Goal: Task Accomplishment & Management: Manage account settings

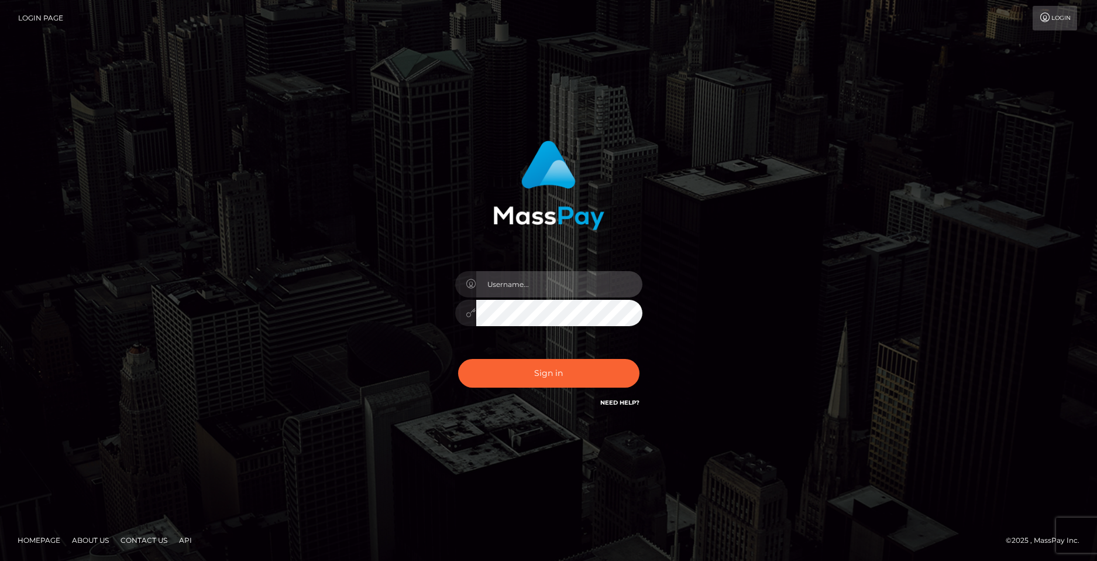
click at [547, 286] on input "text" at bounding box center [559, 284] width 166 height 26
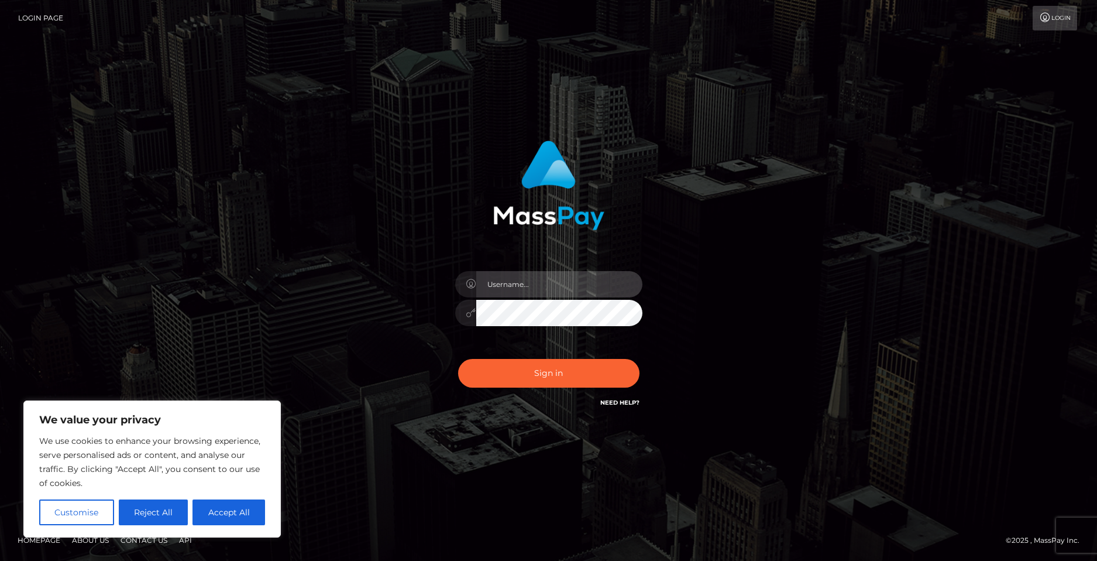
click at [547, 286] on input "text" at bounding box center [559, 284] width 166 height 26
click at [538, 280] on input "text" at bounding box center [559, 284] width 166 height 26
type input "[PERSON_NAME]"
click at [1060, 11] on link "Login" at bounding box center [1055, 18] width 44 height 25
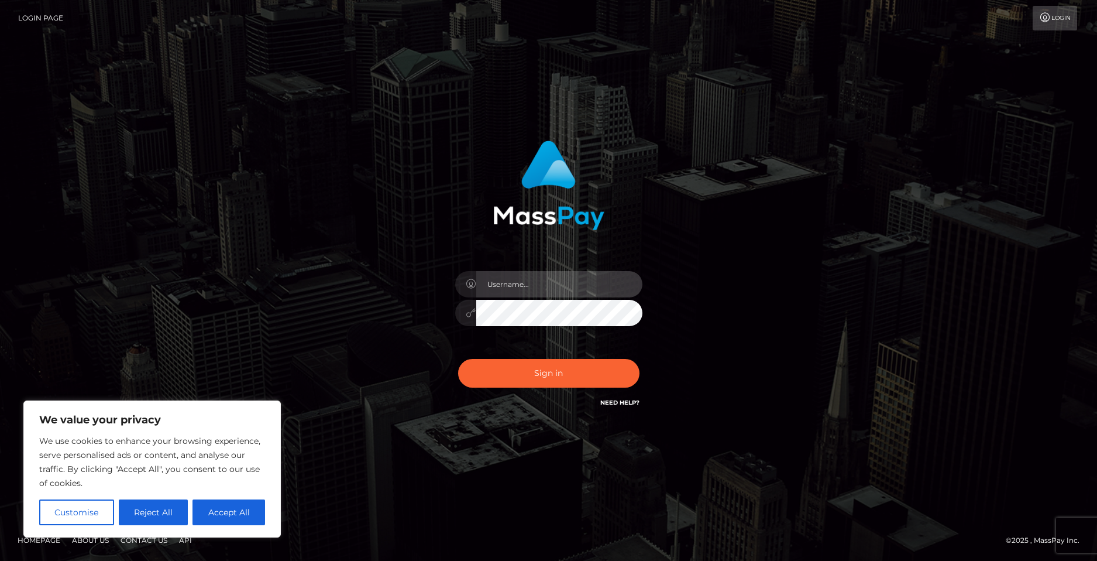
click at [550, 290] on input "text" at bounding box center [559, 284] width 166 height 26
type input "[EMAIL_ADDRESS][DOMAIN_NAME]"
click at [458, 359] on button "Sign in" at bounding box center [548, 373] width 181 height 29
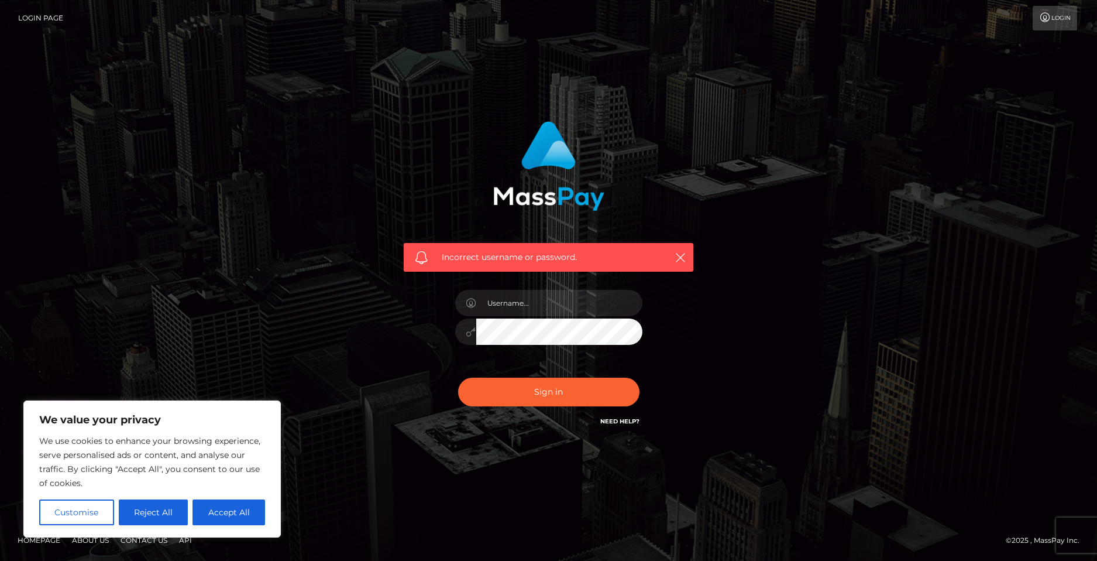
click at [628, 424] on link "Need Help?" at bounding box center [619, 421] width 39 height 8
drag, startPoint x: 756, startPoint y: 338, endPoint x: 717, endPoint y: 319, distance: 42.9
click at [756, 338] on div "Incorrect username or password." at bounding box center [548, 280] width 667 height 336
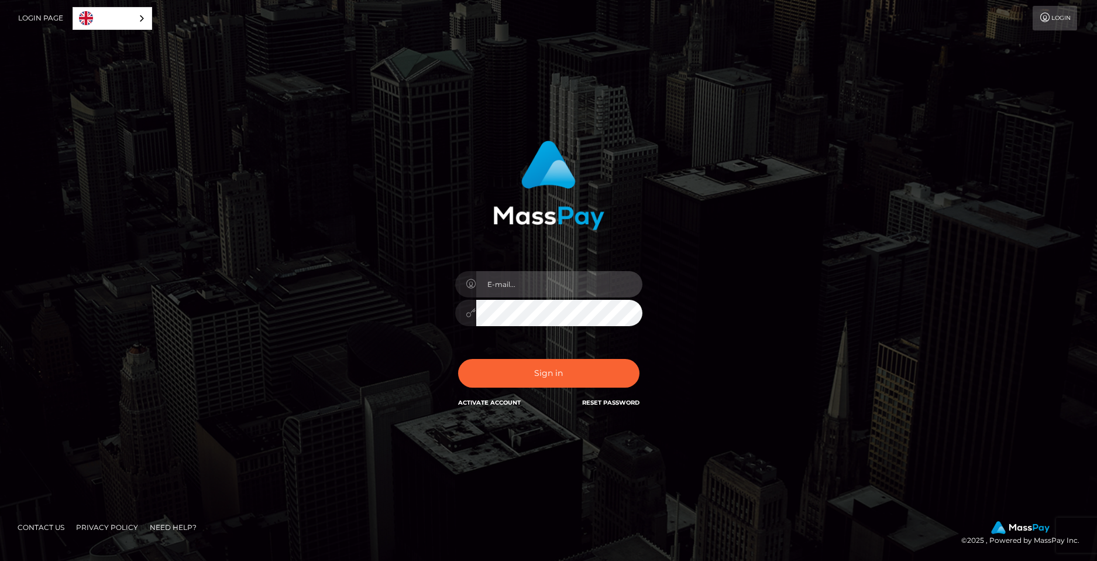
click at [519, 287] on input "email" at bounding box center [559, 284] width 166 height 26
click at [538, 290] on input "email" at bounding box center [559, 284] width 166 height 26
type input "[EMAIL_ADDRESS][DOMAIN_NAME]"
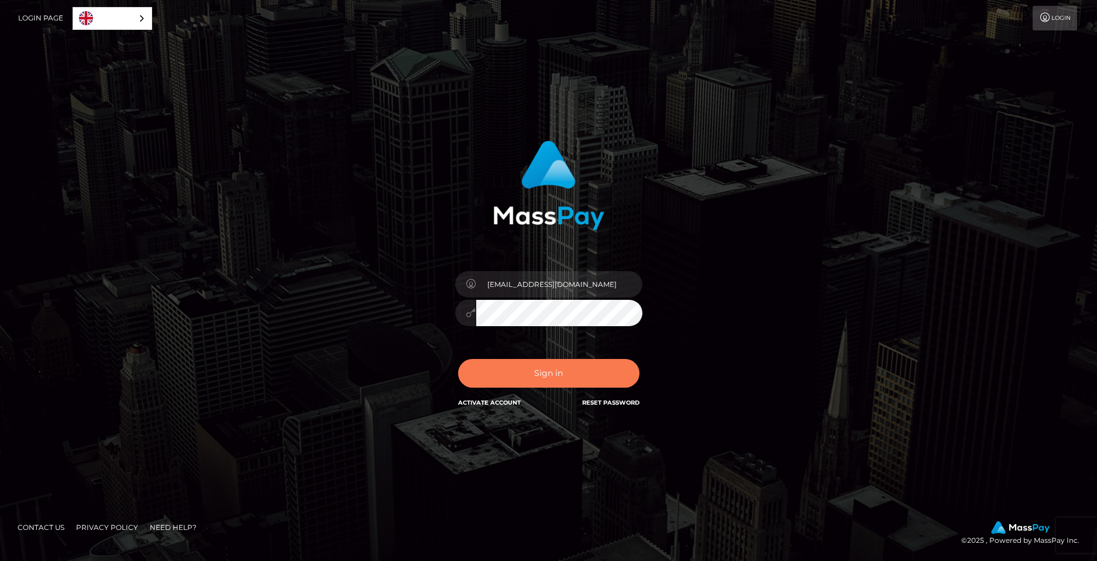
drag, startPoint x: 549, startPoint y: 352, endPoint x: 549, endPoint y: 362, distance: 9.9
click at [550, 355] on div "Sign in Activate Account Reset Password" at bounding box center [548, 378] width 205 height 52
click at [549, 362] on button "Sign in" at bounding box center [548, 373] width 181 height 29
